Goal: Task Accomplishment & Management: Manage account settings

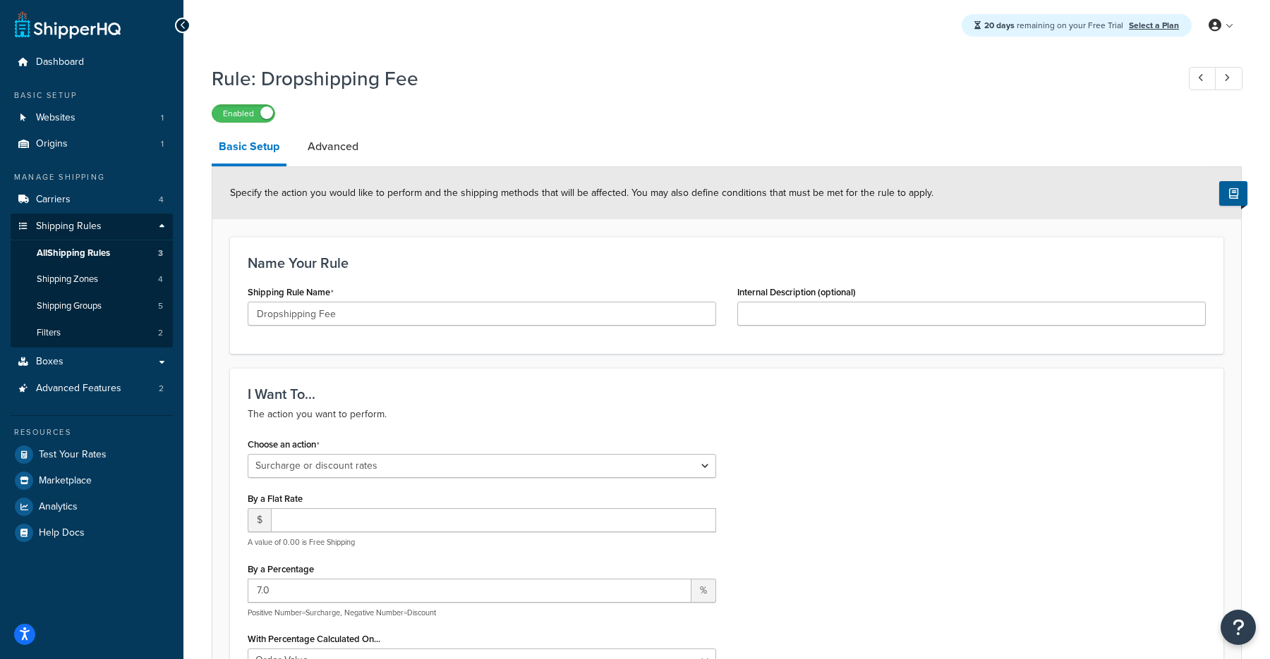
select select "SURCHARGE"
select select "ORDER"
click at [92, 205] on link "Carriers 4" at bounding box center [92, 200] width 162 height 26
click at [61, 195] on span "Carriers" at bounding box center [53, 200] width 35 height 12
click at [87, 123] on link "Websites 1" at bounding box center [92, 118] width 162 height 26
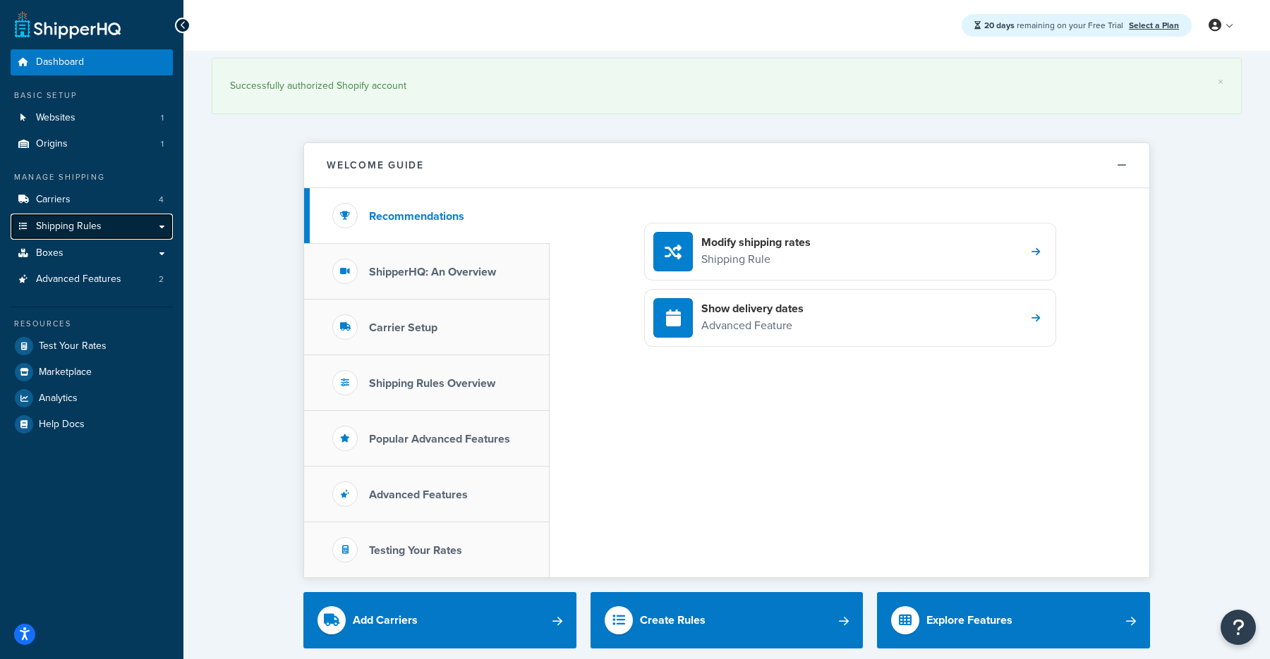
click at [160, 228] on link "Shipping Rules" at bounding box center [92, 227] width 162 height 26
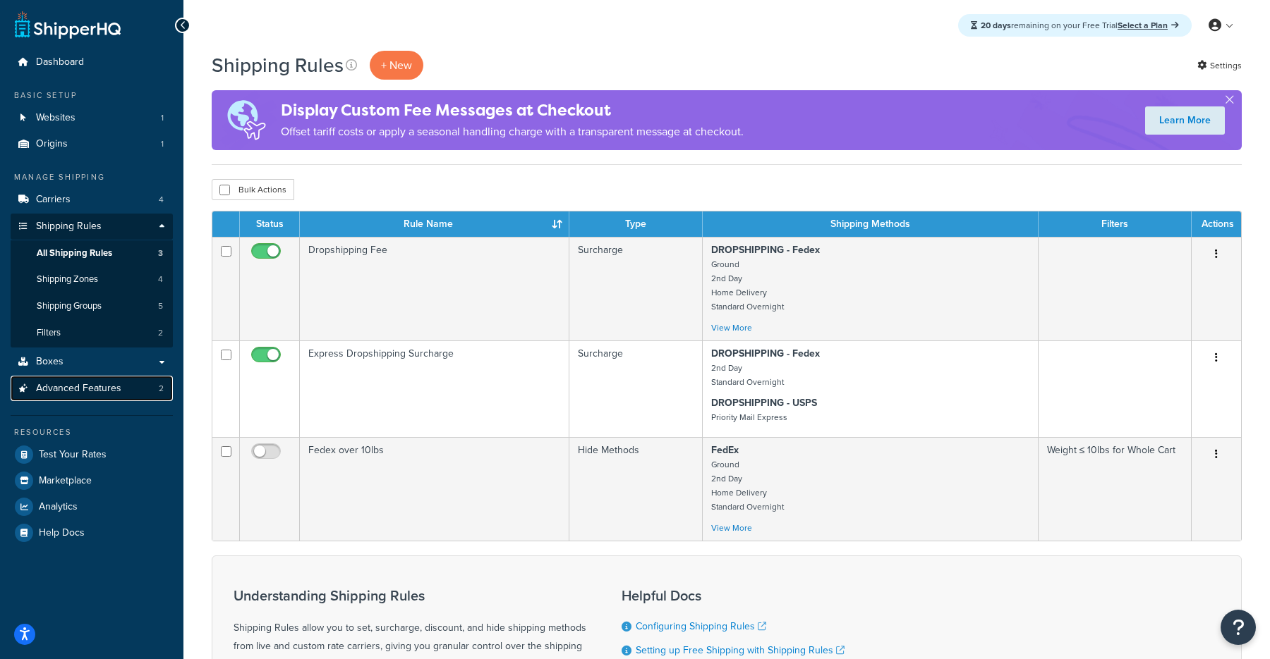
click at [128, 389] on link "Advanced Features 2" at bounding box center [92, 389] width 162 height 26
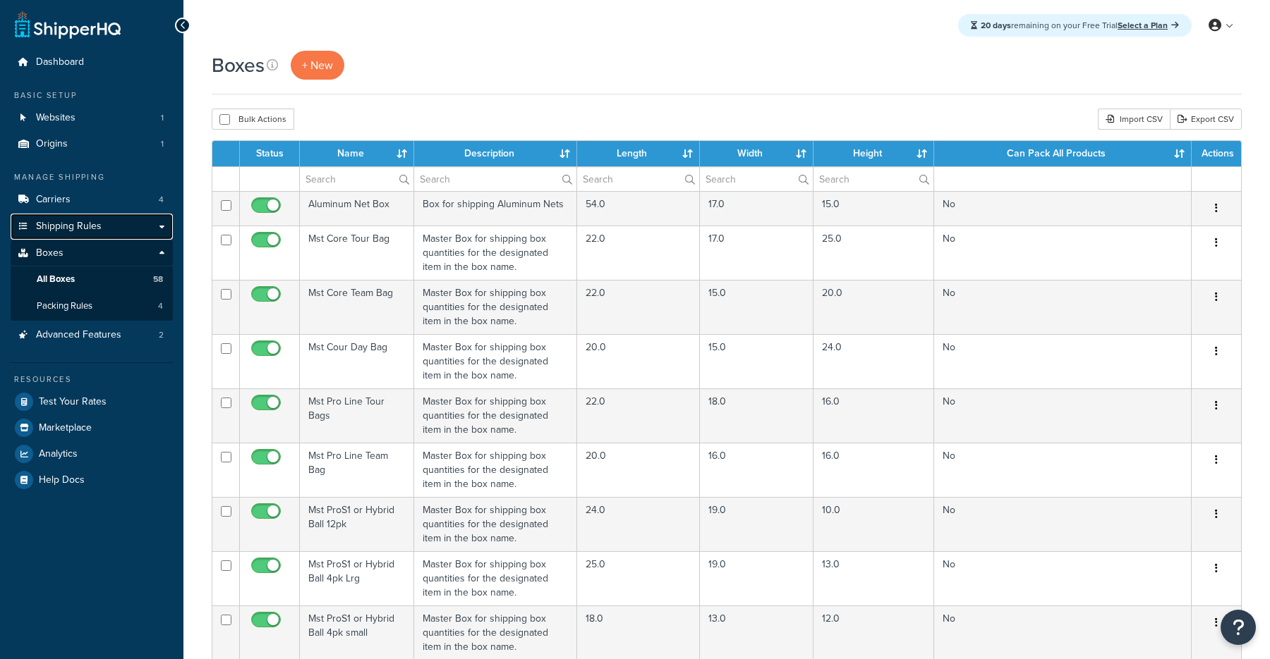
click at [114, 224] on link "Shipping Rules" at bounding box center [92, 227] width 162 height 26
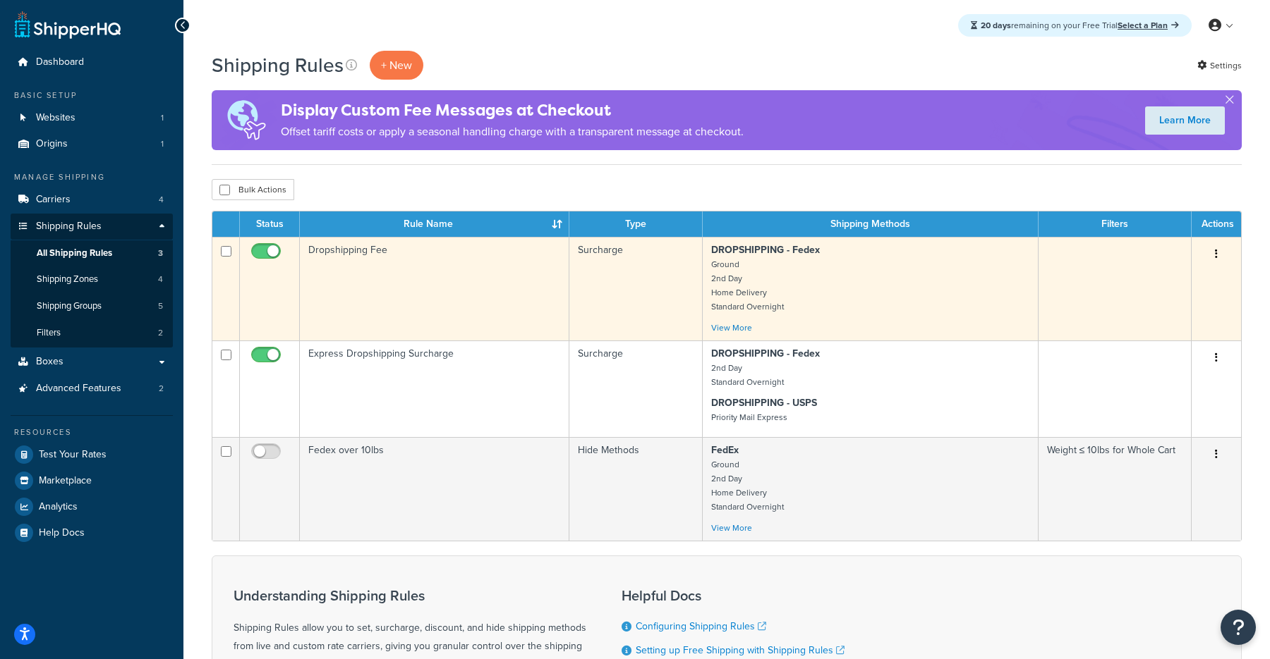
click at [434, 286] on td "Dropshipping Fee" at bounding box center [434, 289] width 269 height 104
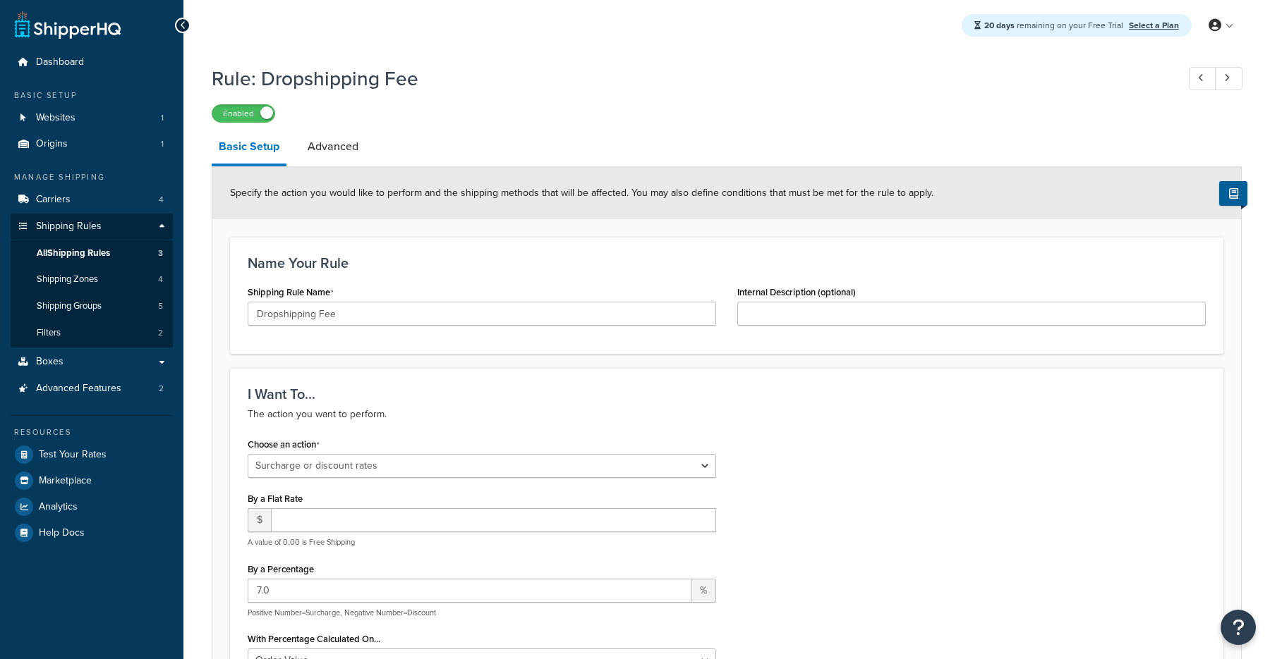
select select "SURCHARGE"
select select "ORDER"
click at [80, 189] on link "Carriers 4" at bounding box center [92, 200] width 162 height 26
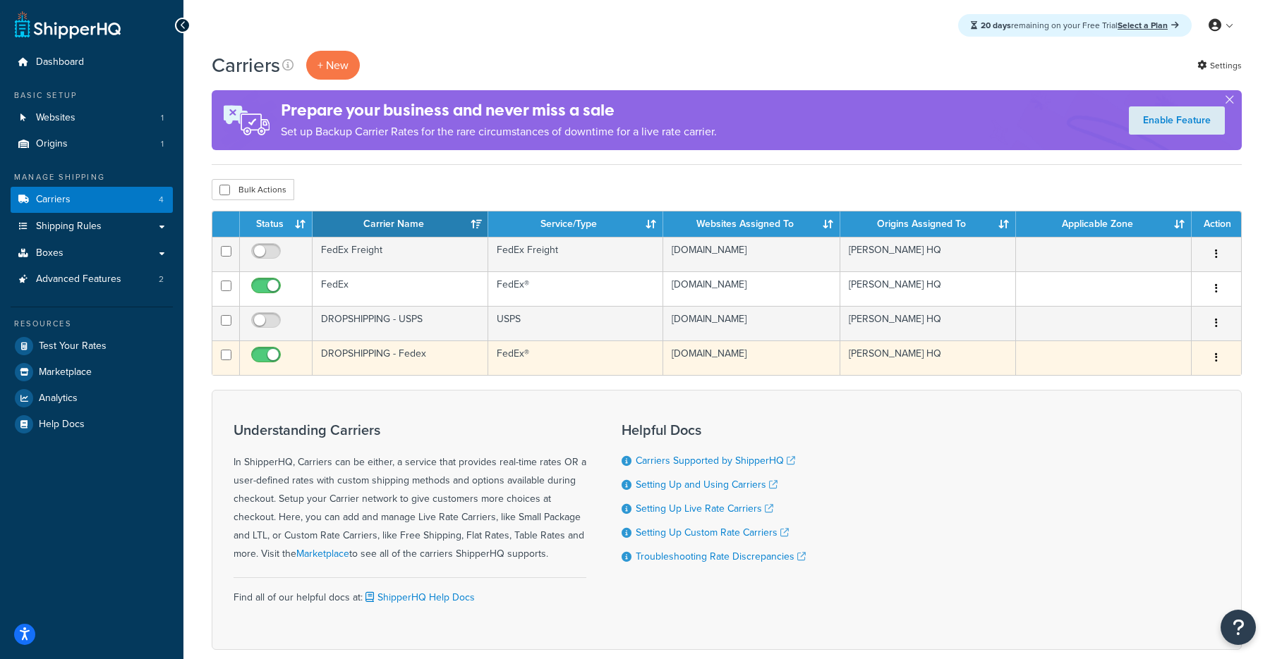
click at [403, 359] on td "DROPSHIPPING - Fedex" at bounding box center [400, 358] width 176 height 35
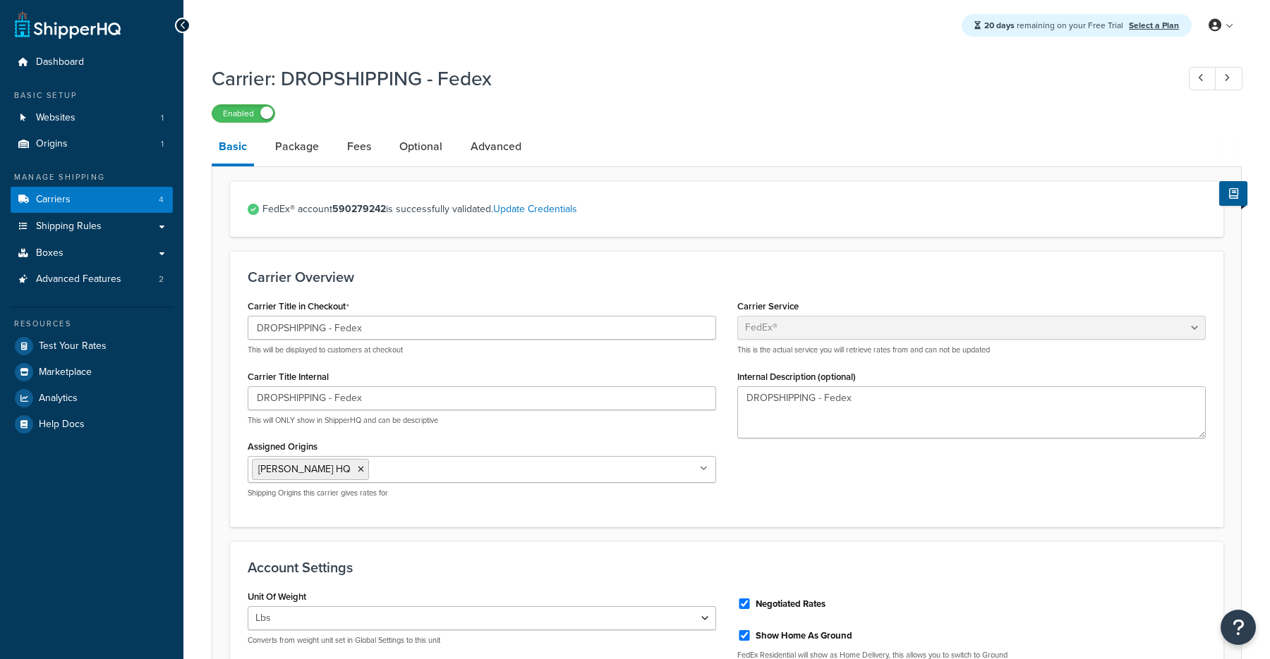
select select "fedEx"
select select "REGULAR_PICKUP"
select select "YOUR_PACKAGING"
click at [357, 145] on link "Fees" at bounding box center [359, 147] width 38 height 34
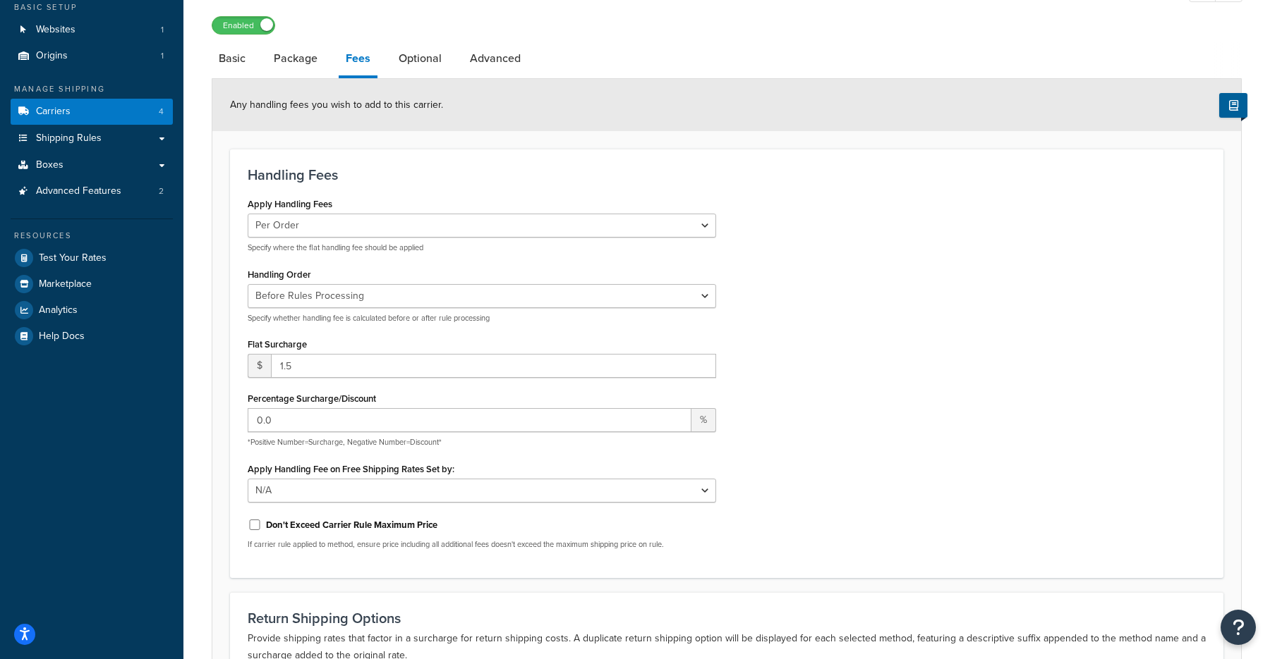
scroll to position [85, 0]
